Goal: Information Seeking & Learning: Find specific fact

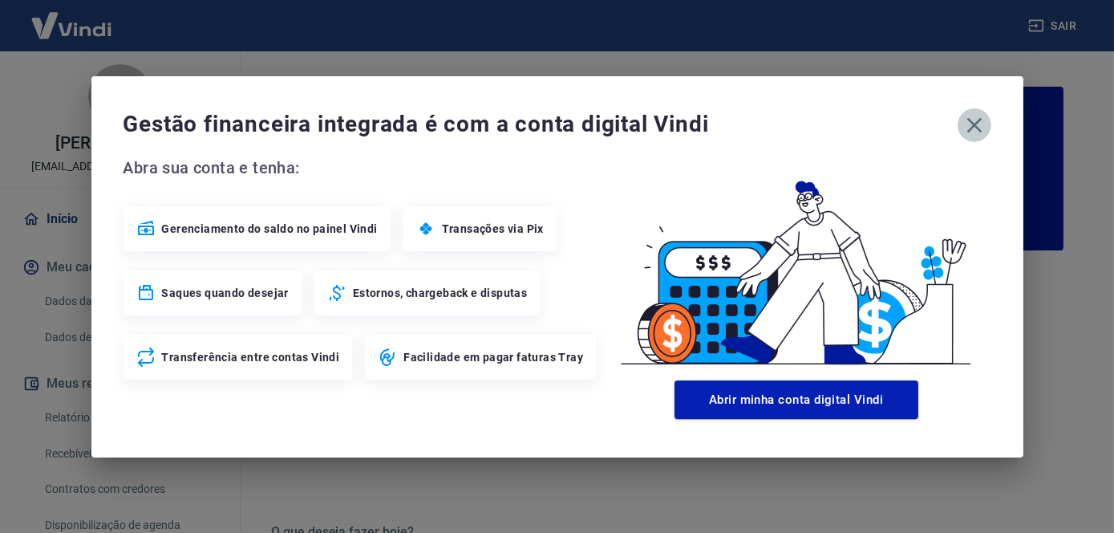
click at [966, 127] on icon "button" at bounding box center [975, 125] width 26 height 26
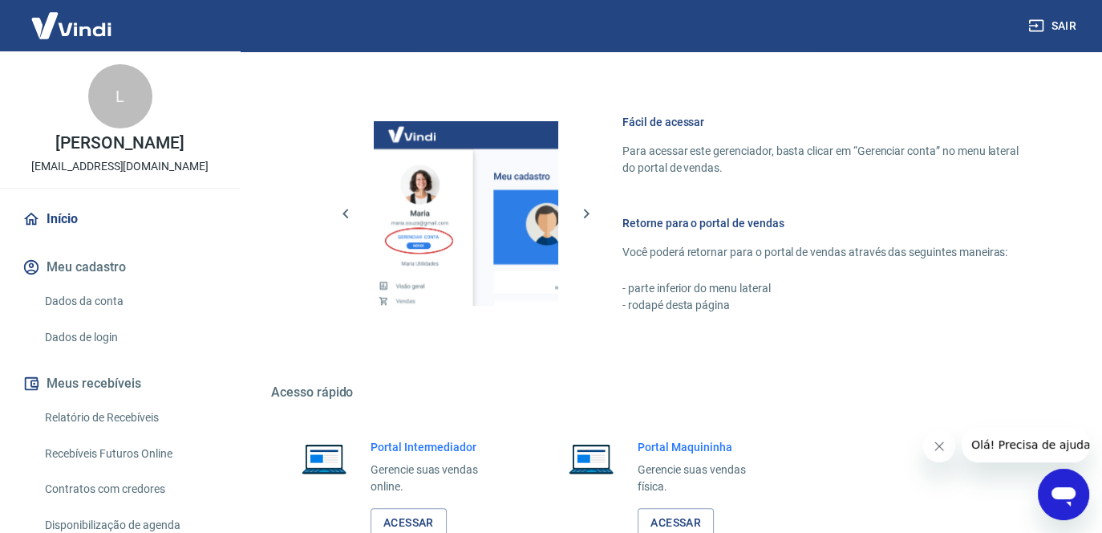
scroll to position [883, 0]
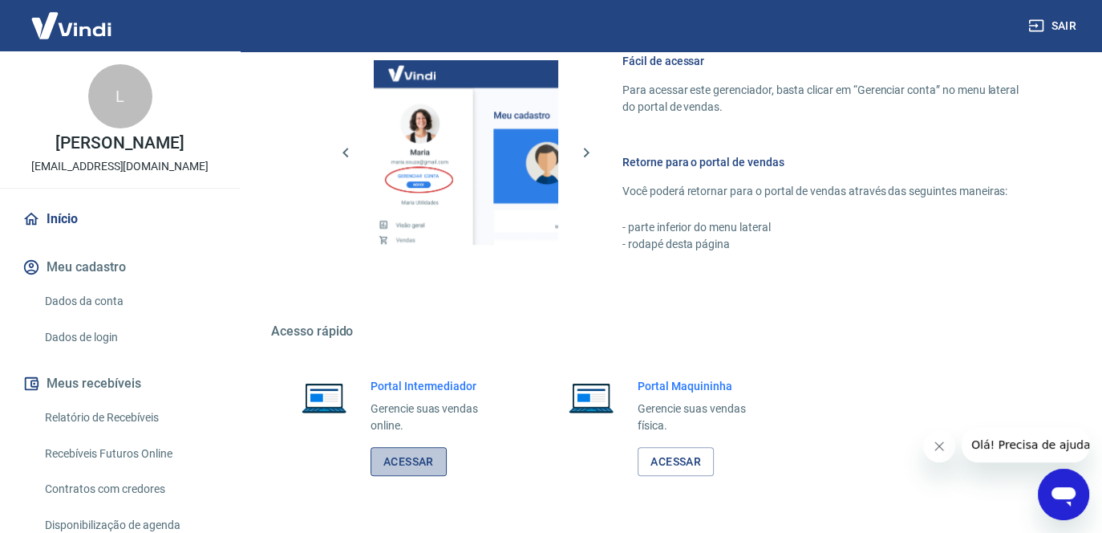
click at [409, 454] on link "Acessar" at bounding box center [409, 462] width 76 height 30
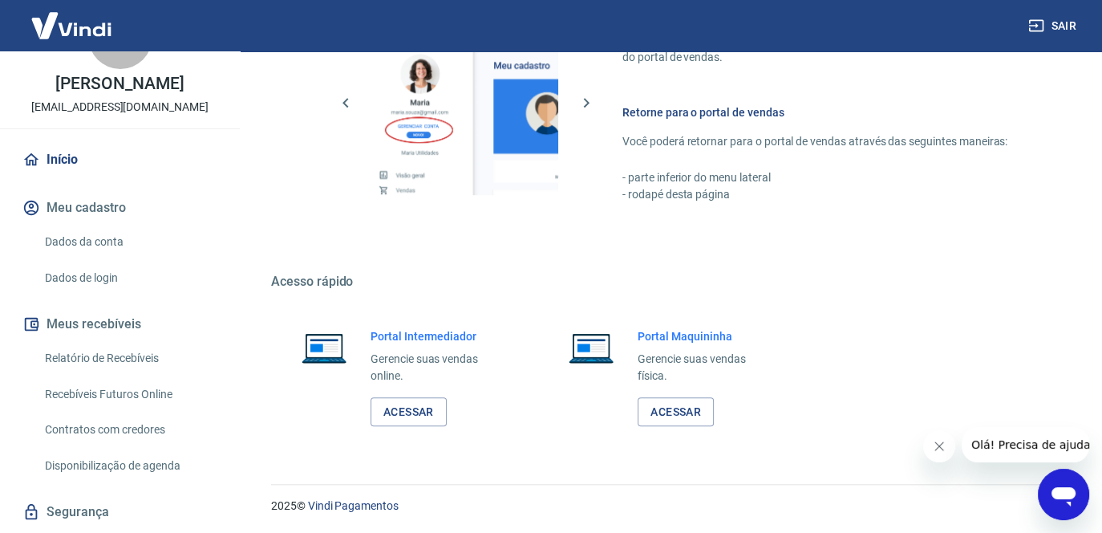
scroll to position [120, 0]
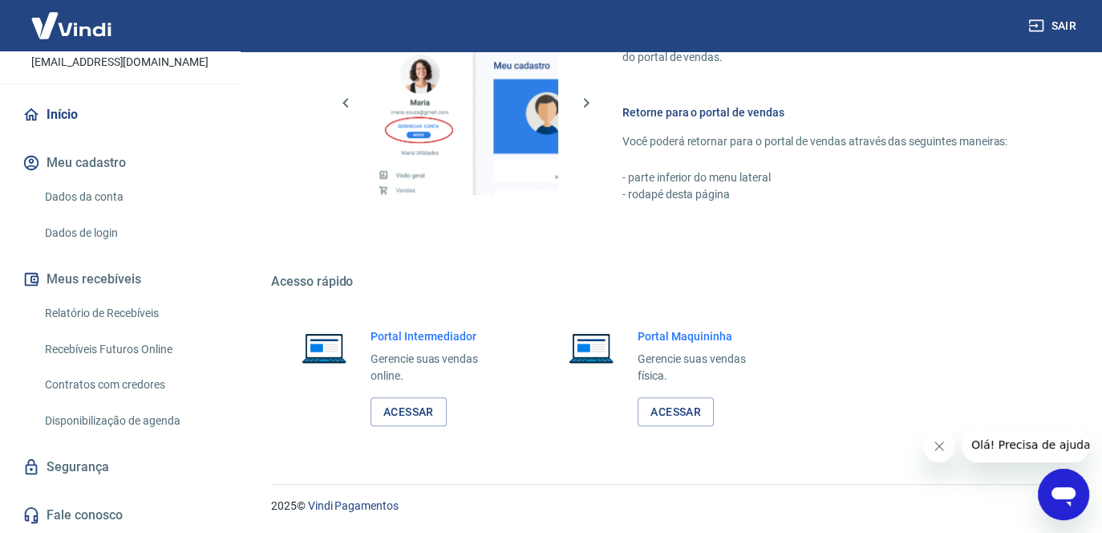
click at [133, 318] on link "Relatório de Recebíveis" at bounding box center [130, 313] width 182 height 33
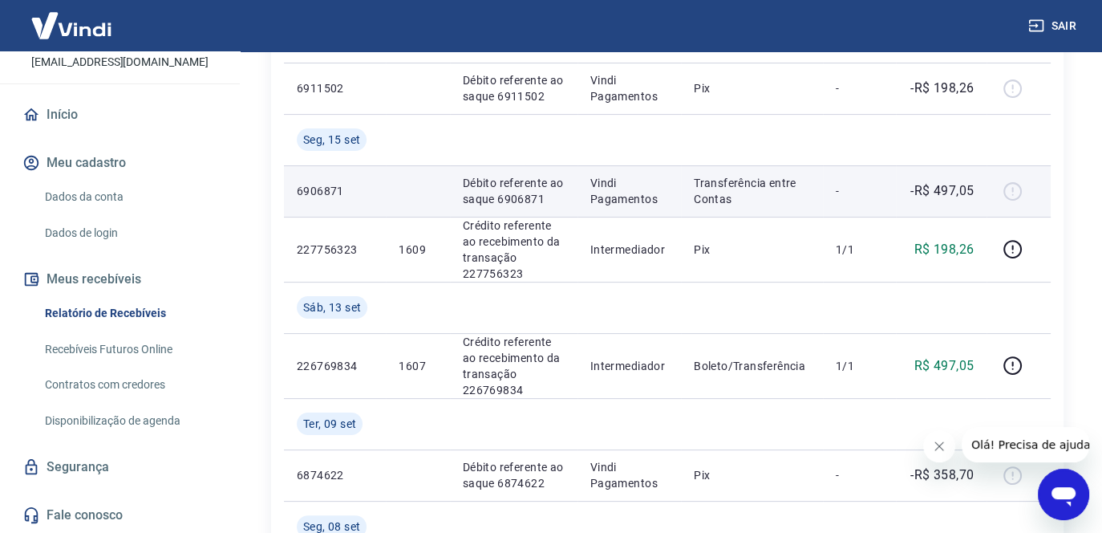
scroll to position [401, 0]
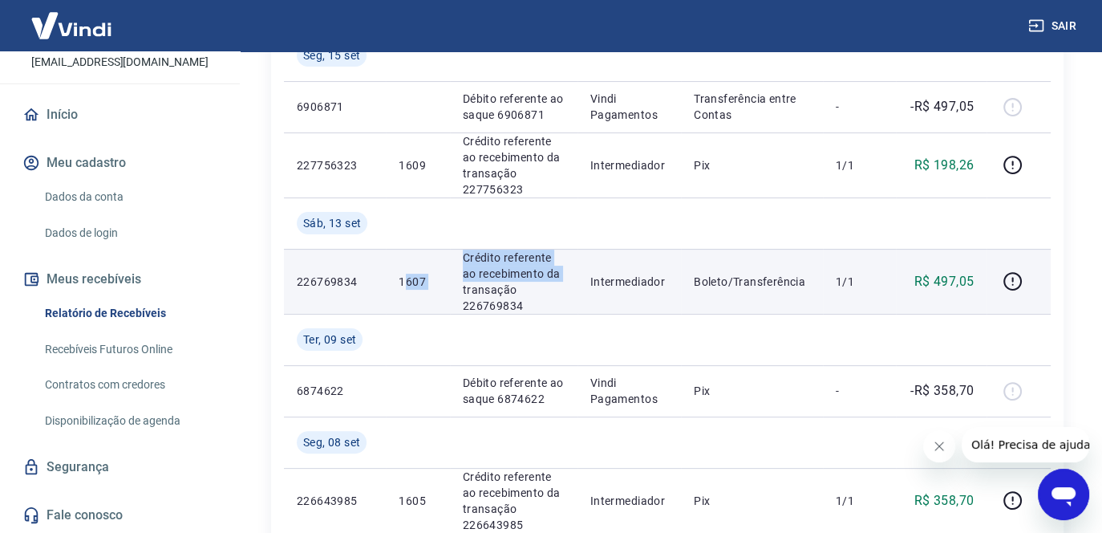
drag, startPoint x: 449, startPoint y: 291, endPoint x: 402, endPoint y: 290, distance: 47.4
click at [402, 290] on tr "226769834 1607 Crédito referente ao recebimento da transação 226769834 Intermed…" at bounding box center [667, 281] width 767 height 65
drag, startPoint x: 402, startPoint y: 290, endPoint x: 416, endPoint y: 287, distance: 13.9
click at [416, 287] on p "1607" at bounding box center [418, 282] width 38 height 16
click at [427, 291] on td "1607" at bounding box center [417, 281] width 63 height 65
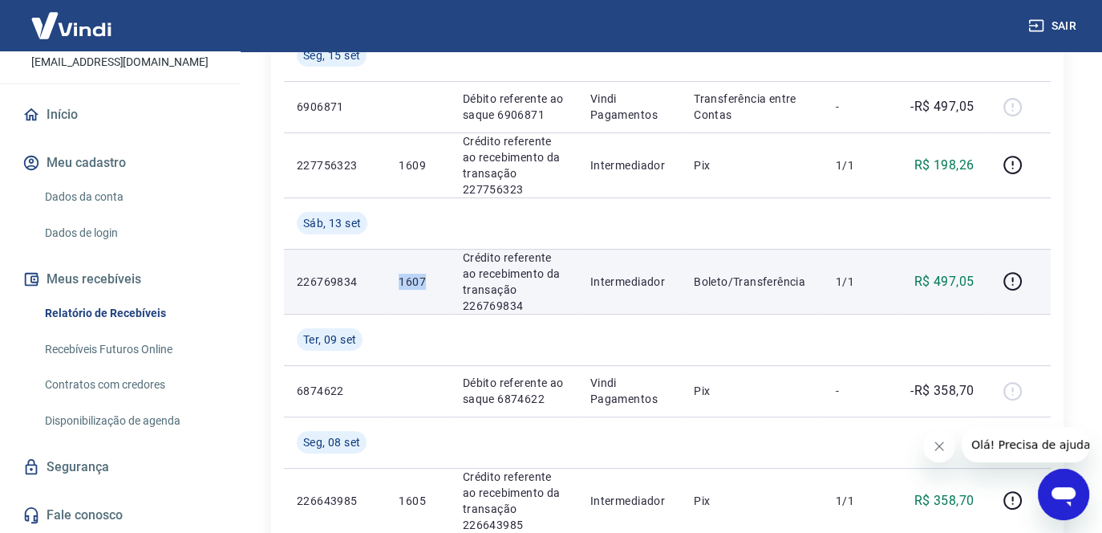
drag, startPoint x: 428, startPoint y: 285, endPoint x: 392, endPoint y: 291, distance: 35.9
click at [392, 291] on td "1607" at bounding box center [417, 281] width 63 height 65
copy p "1607"
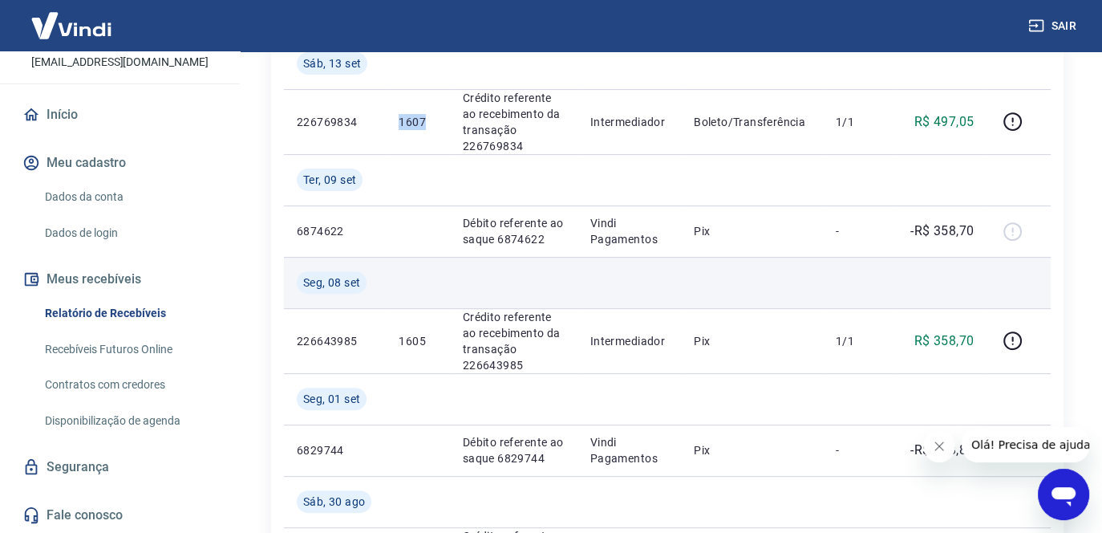
scroll to position [562, 0]
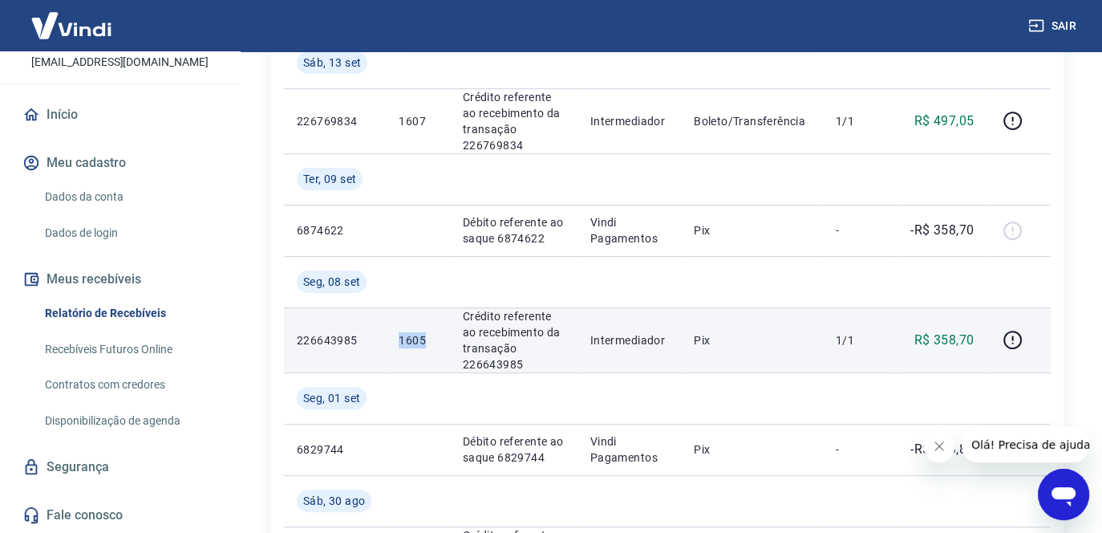
drag, startPoint x: 430, startPoint y: 339, endPoint x: 388, endPoint y: 347, distance: 43.3
click at [388, 347] on td "1605" at bounding box center [417, 339] width 63 height 65
copy p "1605"
